Goal: Task Accomplishment & Management: Manage account settings

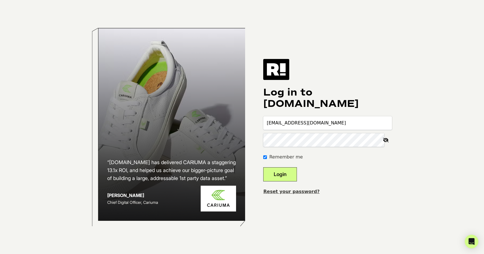
type input "[EMAIL_ADDRESS][DOMAIN_NAME]"
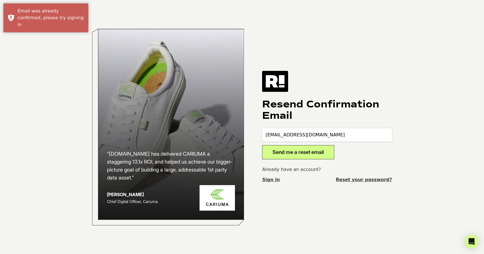
click at [305, 154] on button "Send me a reset email" at bounding box center [298, 152] width 72 height 14
click at [269, 178] on link "Sign in" at bounding box center [271, 179] width 18 height 7
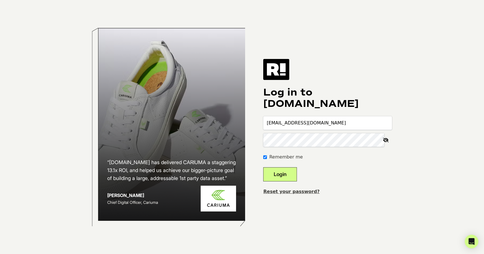
type input "[EMAIL_ADDRESS][DOMAIN_NAME]"
click at [385, 139] on icon at bounding box center [385, 140] width 12 height 14
click at [285, 176] on button "Login" at bounding box center [280, 174] width 34 height 14
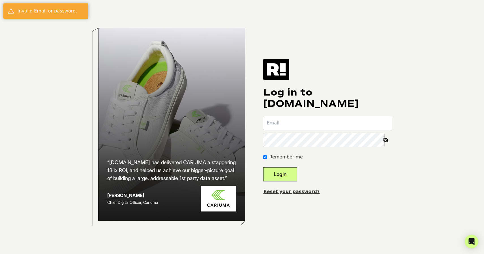
click at [368, 200] on div "“Retention.com has delivered CARIUMA a staggering 13.1x ROI, and helped us achi…" at bounding box center [242, 127] width 323 height 254
click at [305, 193] on link "Reset your password?" at bounding box center [291, 190] width 56 height 5
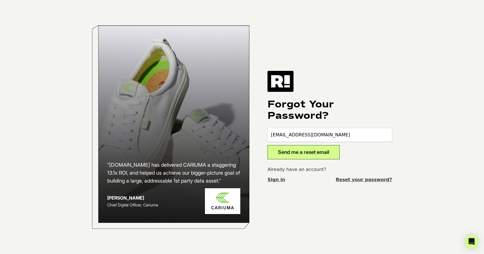
type input "marketing@herbco.com"
click at [296, 154] on button "Send me a reset email" at bounding box center [303, 152] width 72 height 14
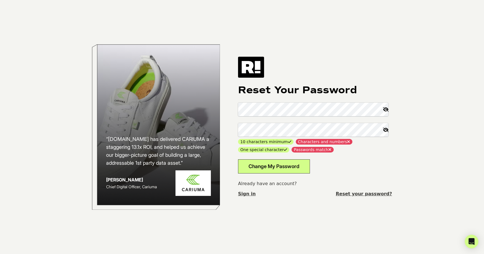
click at [387, 110] on icon at bounding box center [385, 109] width 12 height 14
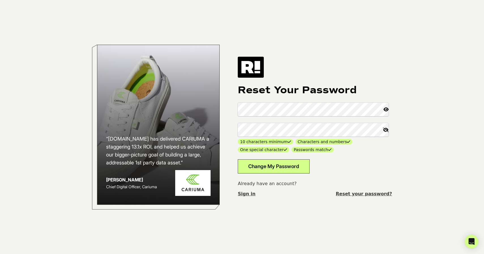
click at [290, 166] on button "Change My Password" at bounding box center [274, 166] width 72 height 14
click at [386, 129] on icon at bounding box center [385, 130] width 12 height 14
click at [283, 166] on button "Change My Password" at bounding box center [274, 166] width 72 height 14
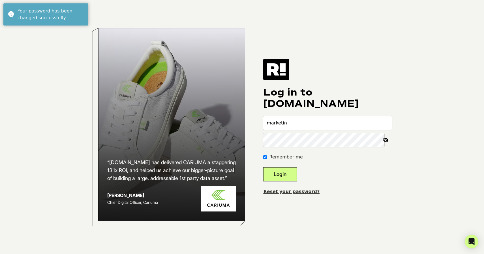
type input "marketing"
type input "[EMAIL_ADDRESS][DOMAIN_NAME]"
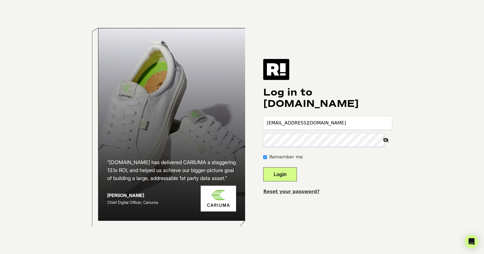
click at [382, 139] on icon at bounding box center [385, 140] width 12 height 14
click at [287, 173] on button "Login" at bounding box center [280, 174] width 34 height 14
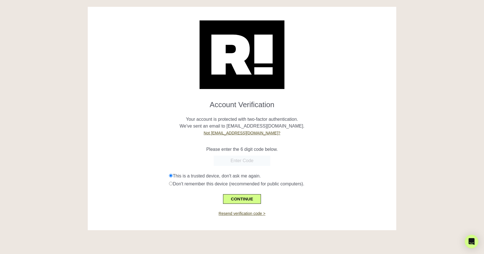
click at [327, 137] on form "Account Verification Your account is protected with two-factor authentication. …" at bounding box center [242, 150] width 300 height 108
click at [246, 161] on input "text" at bounding box center [242, 160] width 57 height 10
paste input "946390"
type input "946390"
click at [242, 201] on button "CONTINUE" at bounding box center [242, 199] width 38 height 10
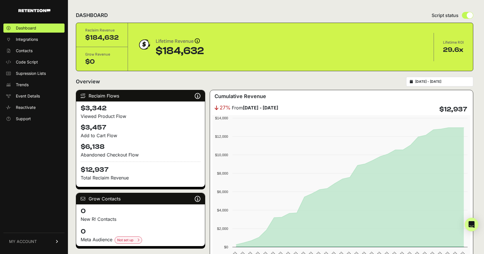
click at [54, 241] on link "MY ACCOUNT" at bounding box center [33, 240] width 61 height 17
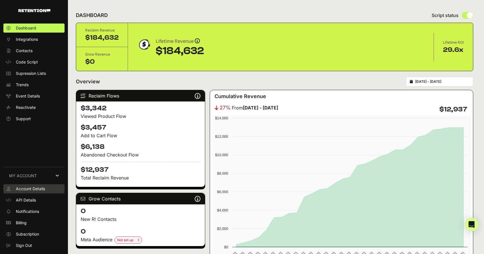
click at [38, 187] on span "Account Details" at bounding box center [30, 189] width 29 height 6
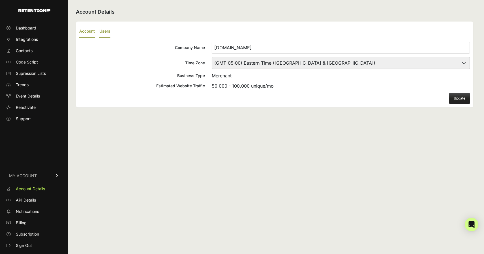
click at [106, 31] on label "Users" at bounding box center [104, 31] width 11 height 13
click at [0, 0] on input "Users" at bounding box center [0, 0] width 0 height 0
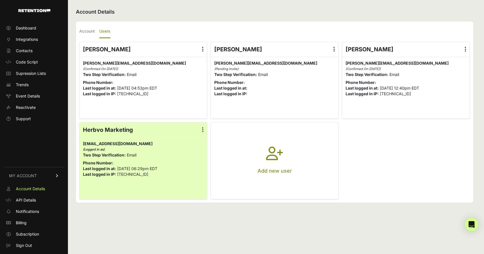
click at [202, 129] on icon at bounding box center [202, 130] width 1 height 6
click at [0, 0] on input "radio" at bounding box center [0, 0] width 0 height 0
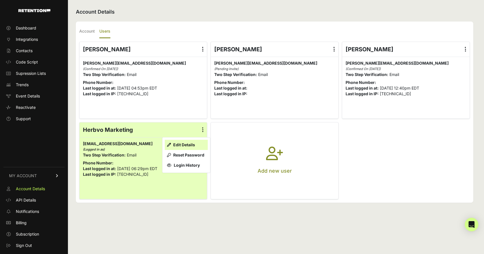
click at [188, 143] on link "Edit Details" at bounding box center [186, 144] width 43 height 10
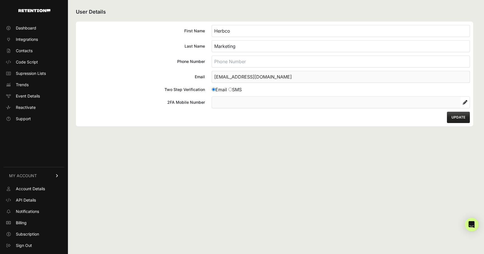
type input "Herbco"
click at [454, 119] on button "UPDATE" at bounding box center [458, 116] width 23 height 11
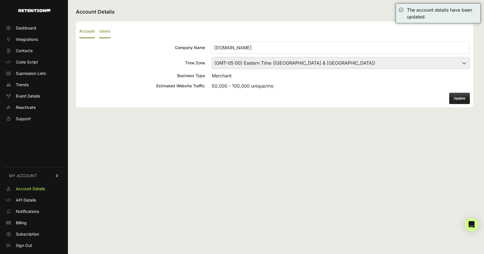
click at [102, 30] on label "Users" at bounding box center [104, 31] width 11 height 13
click at [0, 0] on input "Users" at bounding box center [0, 0] width 0 height 0
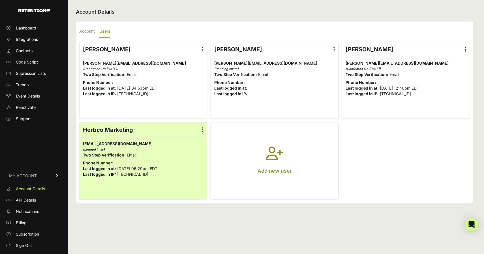
click at [203, 50] on icon at bounding box center [202, 49] width 1 height 6
click at [0, 0] on input "radio" at bounding box center [0, 0] width 0 height 0
click at [181, 96] on link "Delete" at bounding box center [186, 95] width 43 height 10
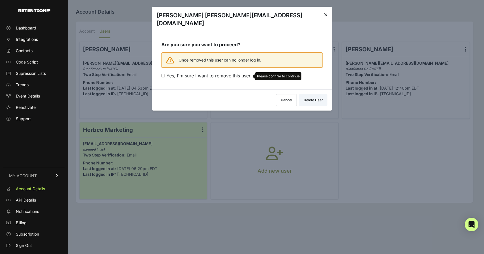
click at [163, 74] on input "Yes, I'm sure I want to remove this user. Please confirm to continue" at bounding box center [163, 76] width 4 height 4
checkbox input "true"
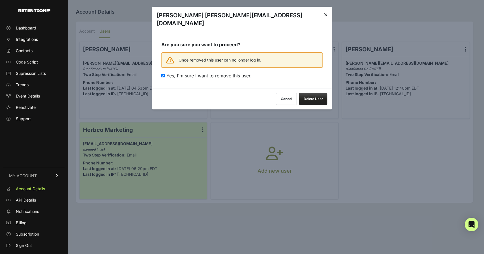
click at [317, 95] on button "Delete User" at bounding box center [313, 99] width 28 height 12
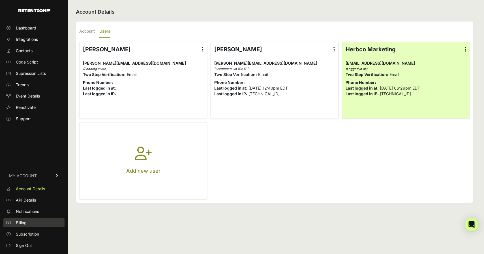
click at [22, 223] on span "Billing" at bounding box center [21, 223] width 11 height 6
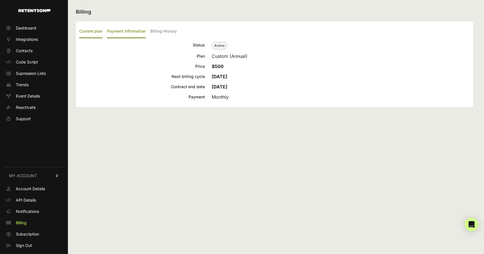
click at [130, 34] on label "Payment Information" at bounding box center [126, 31] width 39 height 13
click at [0, 0] on input "Payment Information" at bounding box center [0, 0] width 0 height 0
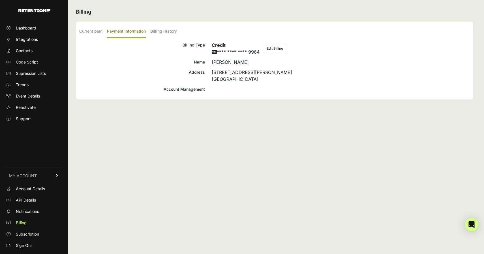
click at [275, 47] on button "Edit Billing" at bounding box center [275, 49] width 24 height 10
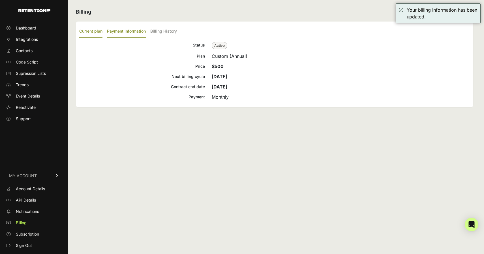
click at [123, 29] on label "Payment Information" at bounding box center [126, 31] width 39 height 13
click at [0, 0] on input "Payment Information" at bounding box center [0, 0] width 0 height 0
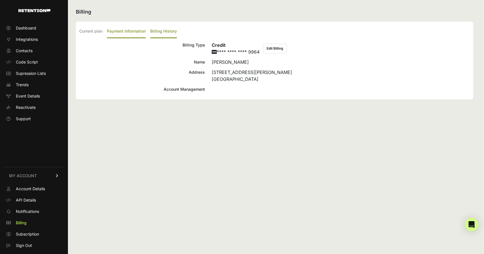
click at [158, 30] on label "Billing History" at bounding box center [163, 31] width 27 height 13
click at [0, 0] on input "Billing History" at bounding box center [0, 0] width 0 height 0
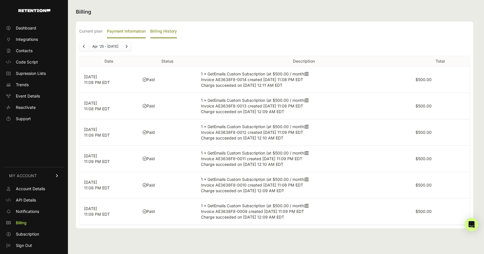
click at [120, 31] on label "Payment Information" at bounding box center [126, 31] width 39 height 13
click at [0, 0] on input "Payment Information" at bounding box center [0, 0] width 0 height 0
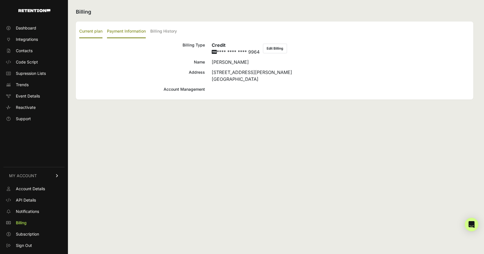
click at [92, 30] on label "Current plan" at bounding box center [90, 31] width 23 height 13
click at [0, 0] on input "Current plan" at bounding box center [0, 0] width 0 height 0
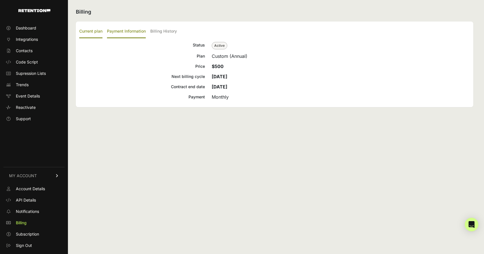
click at [123, 30] on label "Payment Information" at bounding box center [126, 31] width 39 height 13
click at [0, 0] on input "Payment Information" at bounding box center [0, 0] width 0 height 0
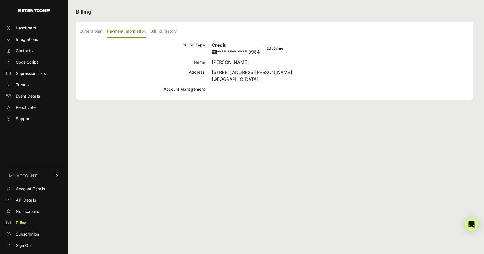
click at [272, 48] on button "Edit Billing" at bounding box center [275, 49] width 24 height 10
click at [32, 27] on span "Dashboard" at bounding box center [26, 28] width 20 height 6
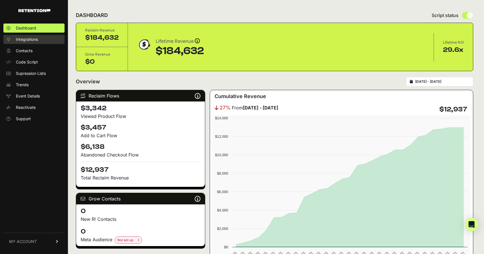
click at [30, 40] on span "Integrations" at bounding box center [27, 40] width 22 height 6
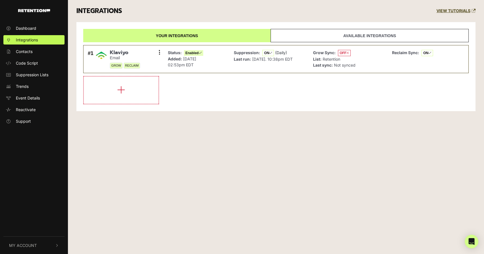
click at [298, 35] on link "Available integrations" at bounding box center [369, 35] width 198 height 13
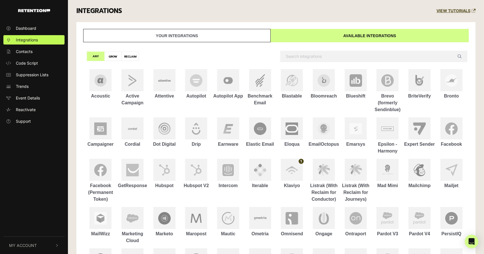
click at [172, 34] on link "Your integrations" at bounding box center [176, 35] width 187 height 13
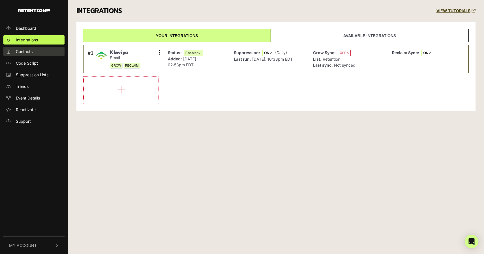
click at [27, 52] on span "Contacts" at bounding box center [24, 51] width 17 height 6
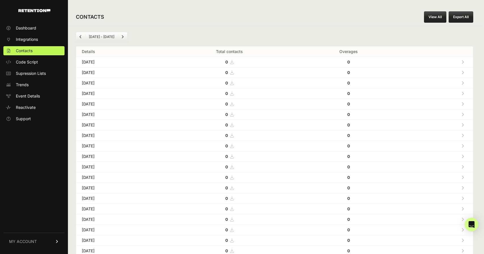
scroll to position [3, 0]
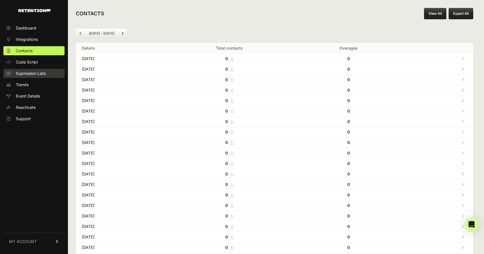
click at [24, 72] on span "Supression Lists" at bounding box center [31, 73] width 30 height 6
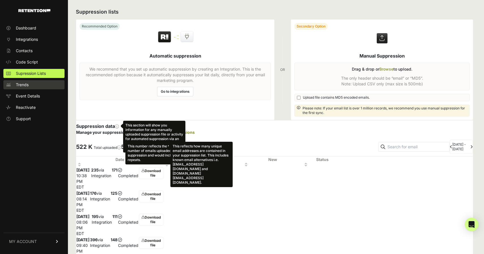
click at [21, 82] on span "Trends" at bounding box center [22, 85] width 13 height 6
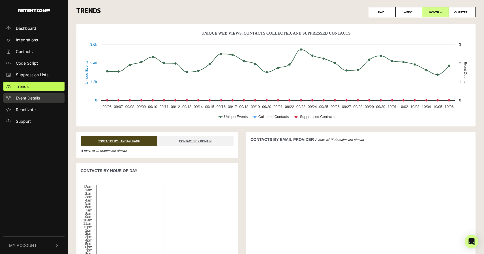
click at [26, 98] on span "Event Details" at bounding box center [28, 98] width 24 height 6
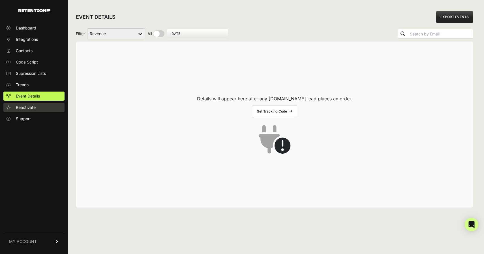
click at [22, 107] on span "Reactivate" at bounding box center [26, 107] width 20 height 6
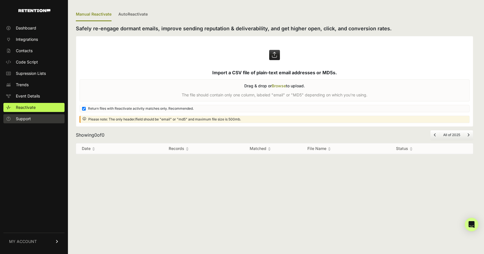
click at [26, 118] on span "Support" at bounding box center [23, 119] width 15 height 6
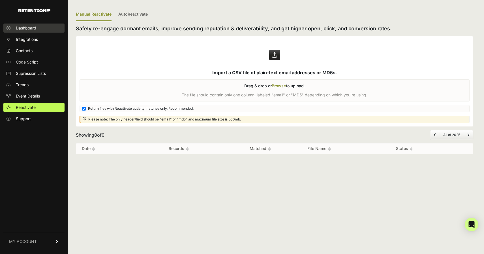
click at [27, 26] on span "Dashboard" at bounding box center [26, 28] width 20 height 6
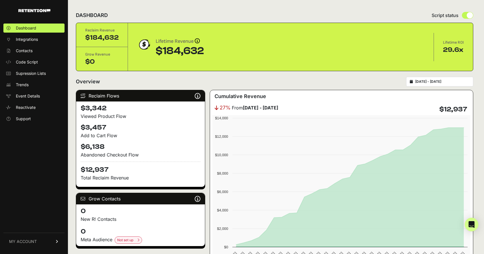
click at [55, 242] on link "MY ACCOUNT" at bounding box center [33, 240] width 61 height 17
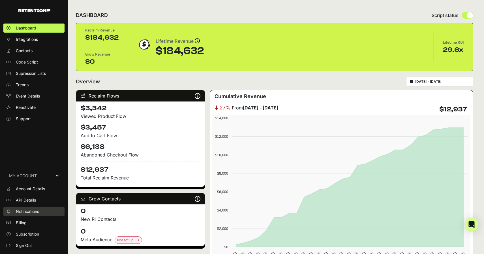
click at [28, 211] on span "Notifications" at bounding box center [27, 211] width 23 height 6
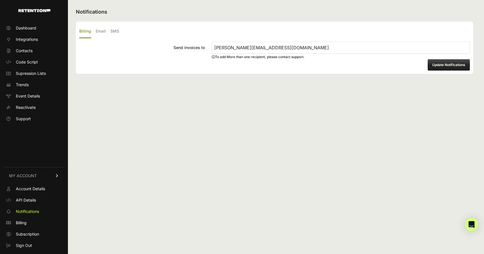
drag, startPoint x: 226, startPoint y: 47, endPoint x: 193, endPoint y: 47, distance: 33.1
click at [193, 47] on label "Send invoices to [PERSON_NAME][EMAIL_ADDRESS][DOMAIN_NAME]" at bounding box center [274, 48] width 390 height 12
click at [212, 47] on input "[PERSON_NAME][EMAIL_ADDRESS][DOMAIN_NAME]" at bounding box center [341, 48] width 258 height 12
type input "[EMAIL_ADDRESS][DOMAIN_NAME]"
click at [441, 63] on button "Update Notifications" at bounding box center [449, 64] width 42 height 11
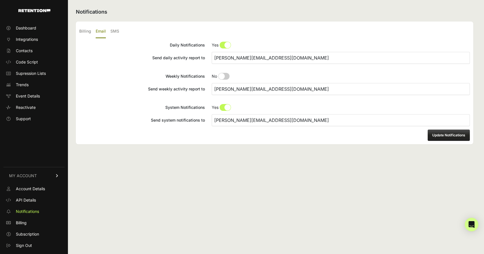
click at [225, 45] on span at bounding box center [227, 45] width 6 height 6
click at [225, 45] on input "Daily Notifications No Yes" at bounding box center [341, 45] width 258 height 7
click at [225, 45] on span at bounding box center [227, 45] width 6 height 6
click at [225, 45] on input "Daily Notifications No Yes" at bounding box center [341, 45] width 258 height 7
click at [254, 52] on input "david@herbco.com" at bounding box center [341, 58] width 258 height 12
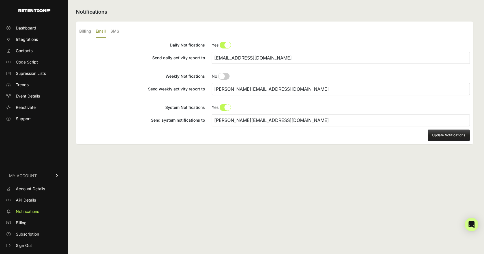
drag, startPoint x: 270, startPoint y: 60, endPoint x: 185, endPoint y: 57, distance: 84.6
click at [185, 57] on label "Send daily activity report to marketing@herbco.com" at bounding box center [274, 58] width 390 height 12
click at [212, 57] on input "[EMAIL_ADDRESS][DOMAIN_NAME]" at bounding box center [341, 58] width 258 height 12
type input "[EMAIL_ADDRESS][DOMAIN_NAME]"
drag, startPoint x: 259, startPoint y: 89, endPoint x: 200, endPoint y: 89, distance: 59.1
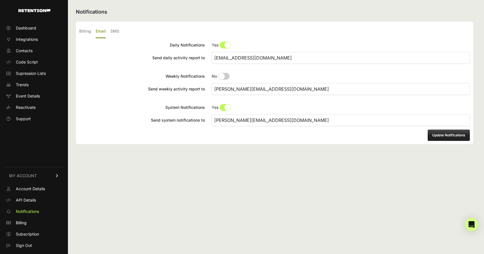
click at [200, 89] on label "Send weekly activity report to david@herbco.com" at bounding box center [274, 89] width 390 height 12
click at [212, 89] on input "david@herbco.com" at bounding box center [341, 89] width 258 height 12
paste input "marketing"
type input "marketing@herbco.com"
drag, startPoint x: 263, startPoint y: 122, endPoint x: 199, endPoint y: 123, distance: 64.0
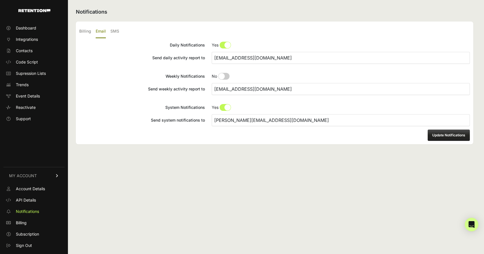
click at [199, 123] on label "Send system notifications to david@herbco.com" at bounding box center [274, 120] width 390 height 12
click at [212, 123] on input "david@herbco.com" at bounding box center [341, 120] width 258 height 12
paste input "marketing@herbco.com"
drag, startPoint x: 314, startPoint y: 121, endPoint x: 209, endPoint y: 119, distance: 104.4
click at [209, 119] on label "Send system notifications to david@herbco.commarketing@herbco.com" at bounding box center [274, 120] width 390 height 12
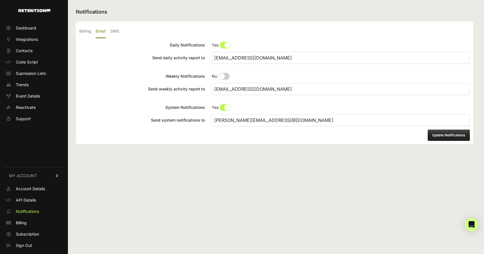
click at [212, 119] on input "david@herbco.commarketing@herbco.com" at bounding box center [341, 120] width 258 height 12
paste input "text"
type input "marketing@herbco.com"
click at [441, 137] on button "Update Notifications" at bounding box center [449, 134] width 42 height 11
click at [112, 29] on label "SMS" at bounding box center [114, 31] width 9 height 13
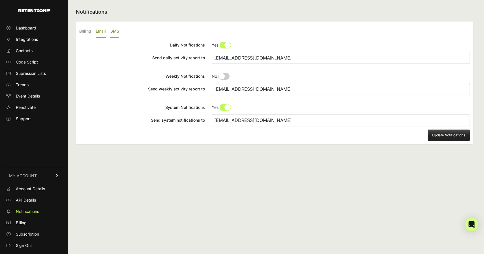
click at [0, 0] on input "SMS" at bounding box center [0, 0] width 0 height 0
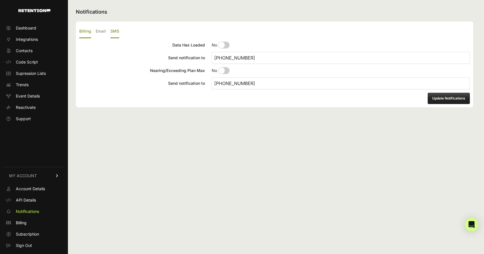
click at [84, 31] on label "Billing" at bounding box center [85, 31] width 12 height 13
click at [0, 0] on input "Billing" at bounding box center [0, 0] width 0 height 0
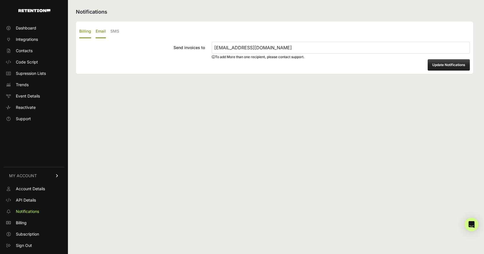
click at [102, 32] on label "Email" at bounding box center [101, 31] width 10 height 13
click at [0, 0] on input "Email" at bounding box center [0, 0] width 0 height 0
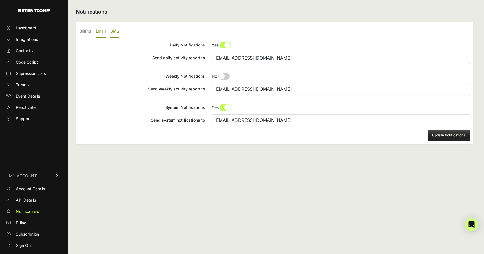
click at [117, 32] on label "SMS" at bounding box center [114, 31] width 9 height 13
click at [0, 0] on input "SMS" at bounding box center [0, 0] width 0 height 0
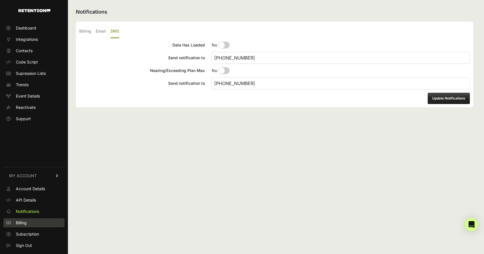
click at [26, 223] on span "Billing" at bounding box center [21, 223] width 11 height 6
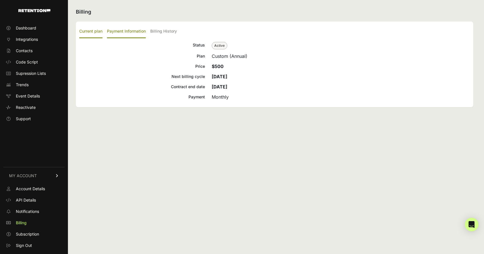
click at [127, 29] on label "Payment Information" at bounding box center [126, 31] width 39 height 13
click at [0, 0] on input "Payment Information" at bounding box center [0, 0] width 0 height 0
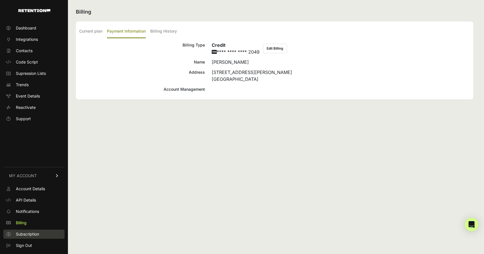
click at [31, 234] on span "Subscription" at bounding box center [27, 234] width 23 height 6
